Goal: Transaction & Acquisition: Purchase product/service

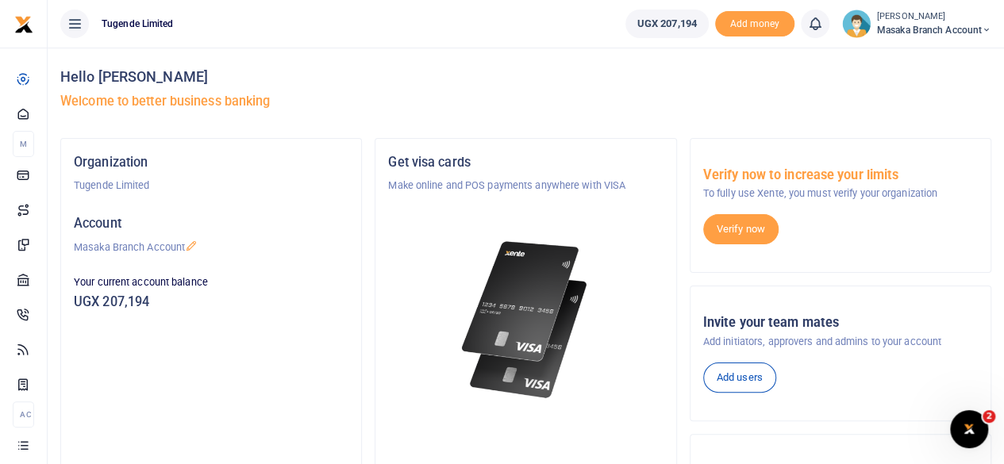
click at [376, 278] on div "Get visa cards Make online and POS payments anywhere with VISA Get a virtual or…" at bounding box center [525, 356] width 300 height 435
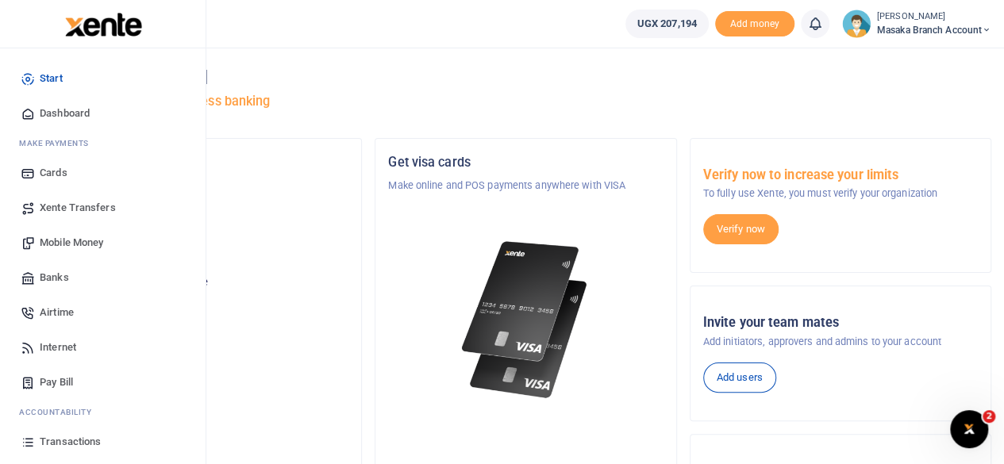
click at [77, 243] on span "Mobile Money" at bounding box center [71, 243] width 63 height 16
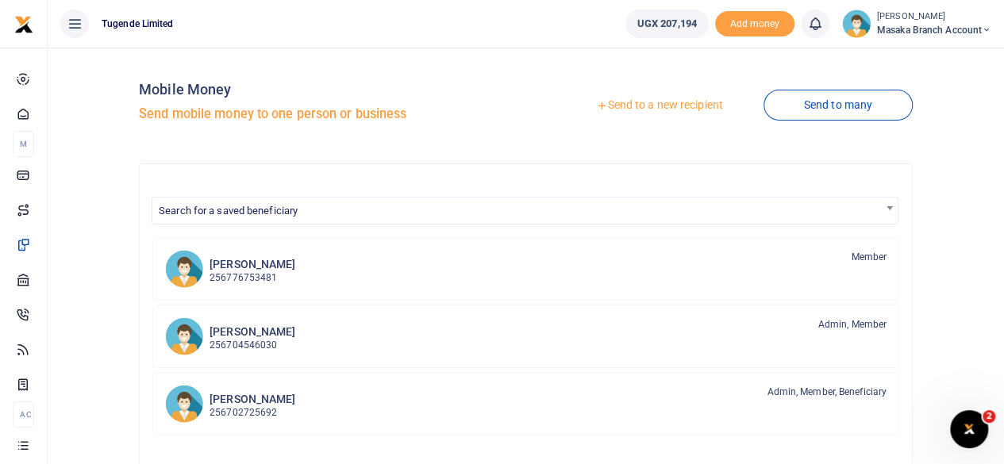
click at [462, 75] on div "Mobile Money Send mobile money to one person or business" at bounding box center [329, 105] width 380 height 90
click at [420, 82] on h4 "Mobile Money" at bounding box center [329, 89] width 380 height 17
click at [626, 109] on link "Send to a new recipient" at bounding box center [658, 105] width 207 height 29
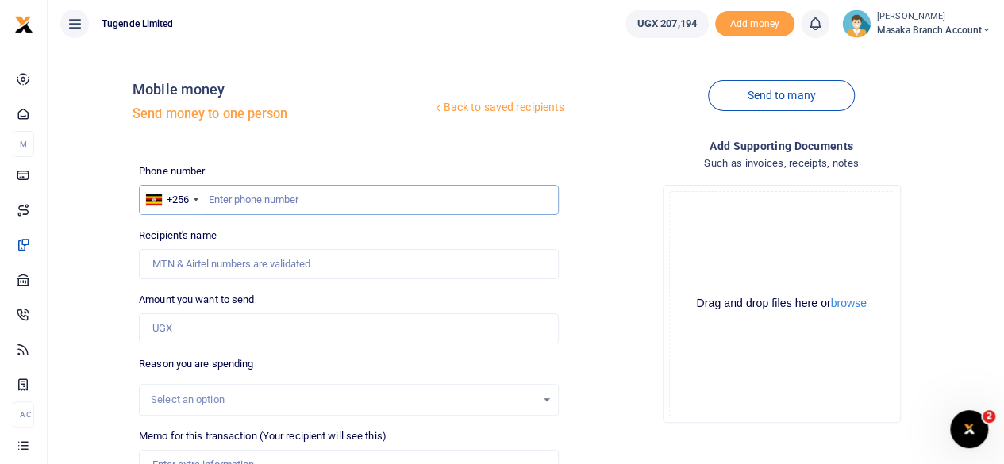
click at [335, 198] on input "text" at bounding box center [349, 200] width 420 height 30
type input "7"
type input "777133221"
type input "Florence Mbabazi"
type input "777133221"
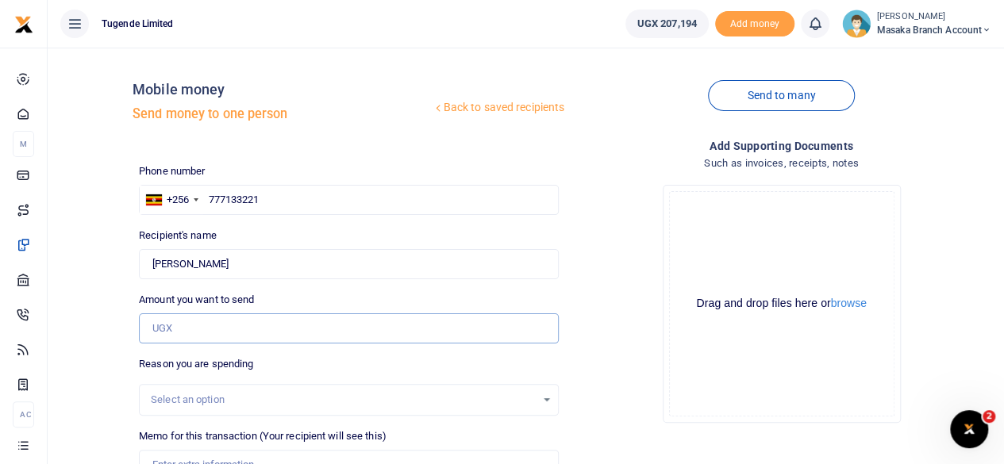
click at [258, 336] on input "Amount you want to send" at bounding box center [349, 328] width 420 height 30
type input "195,000"
click at [344, 393] on div "Select an option" at bounding box center [343, 400] width 385 height 16
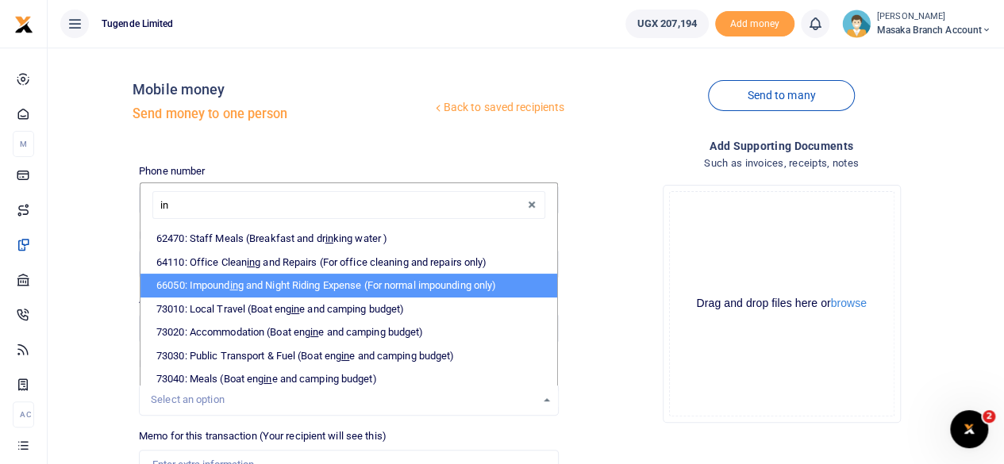
type input "int"
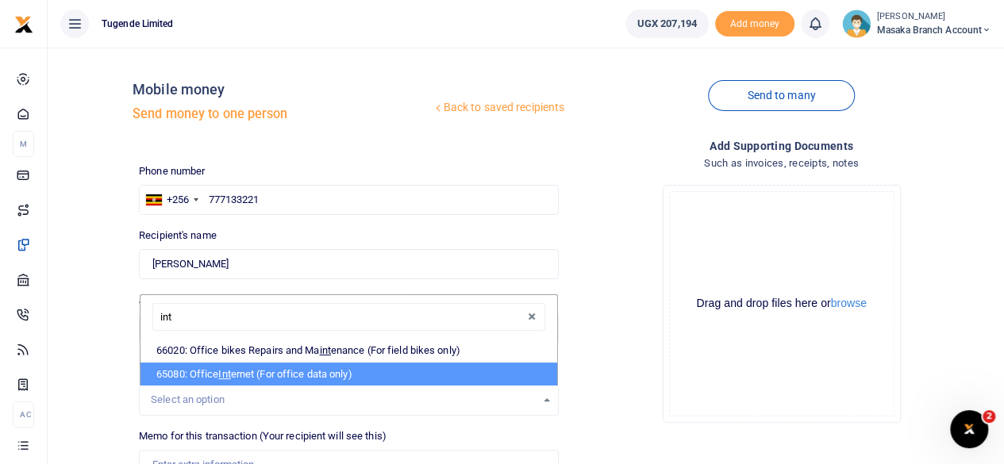
click at [319, 377] on li "65080: Office Int ernet (For office data only)" at bounding box center [348, 375] width 417 height 24
select select "35"
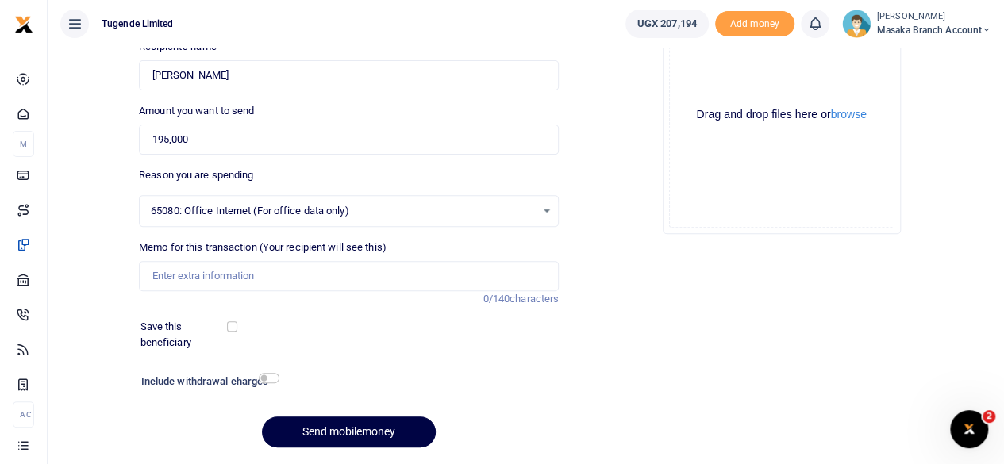
scroll to position [190, 0]
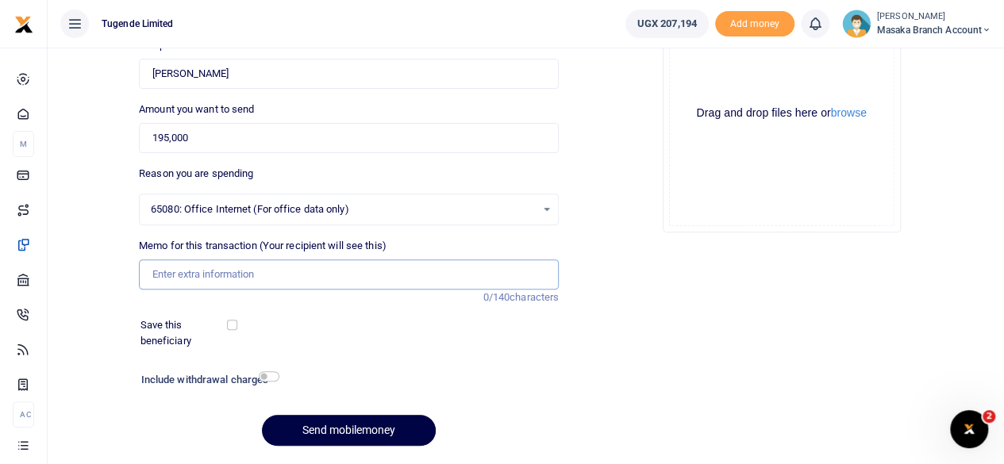
click at [259, 275] on input "Memo for this transaction (Your recipient will see this)" at bounding box center [349, 274] width 420 height 30
type input "TLUG015856 Office data"
click at [376, 420] on button "Send mobilemoney" at bounding box center [349, 430] width 174 height 31
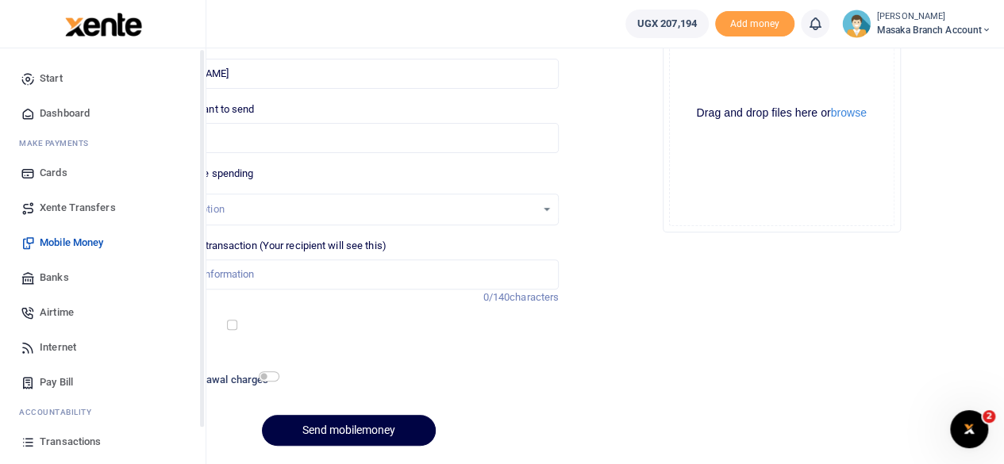
scroll to position [102, 0]
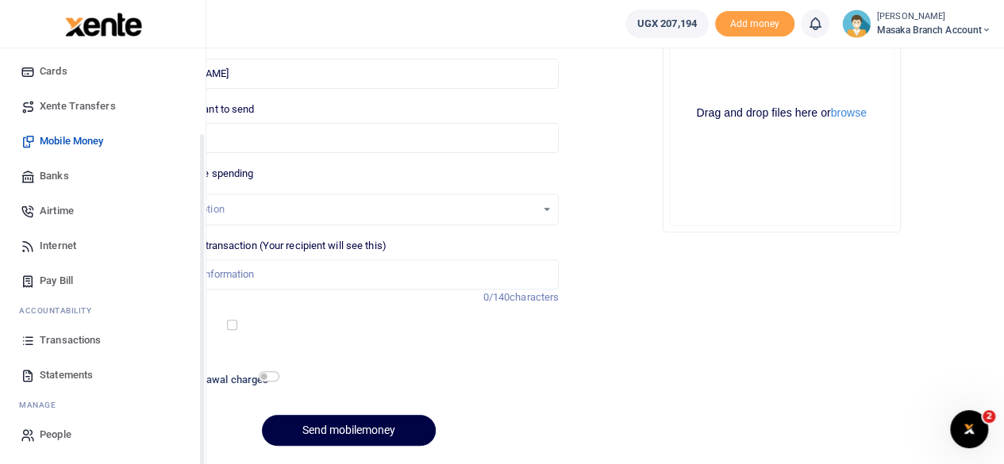
click at [205, 443] on div "Start Dashboard M ake Payments Cards Xente Transfers Mobile Money Banks Airtime…" at bounding box center [103, 206] width 206 height 518
click at [83, 371] on span "Statements" at bounding box center [66, 375] width 53 height 16
